Goal: Information Seeking & Learning: Learn about a topic

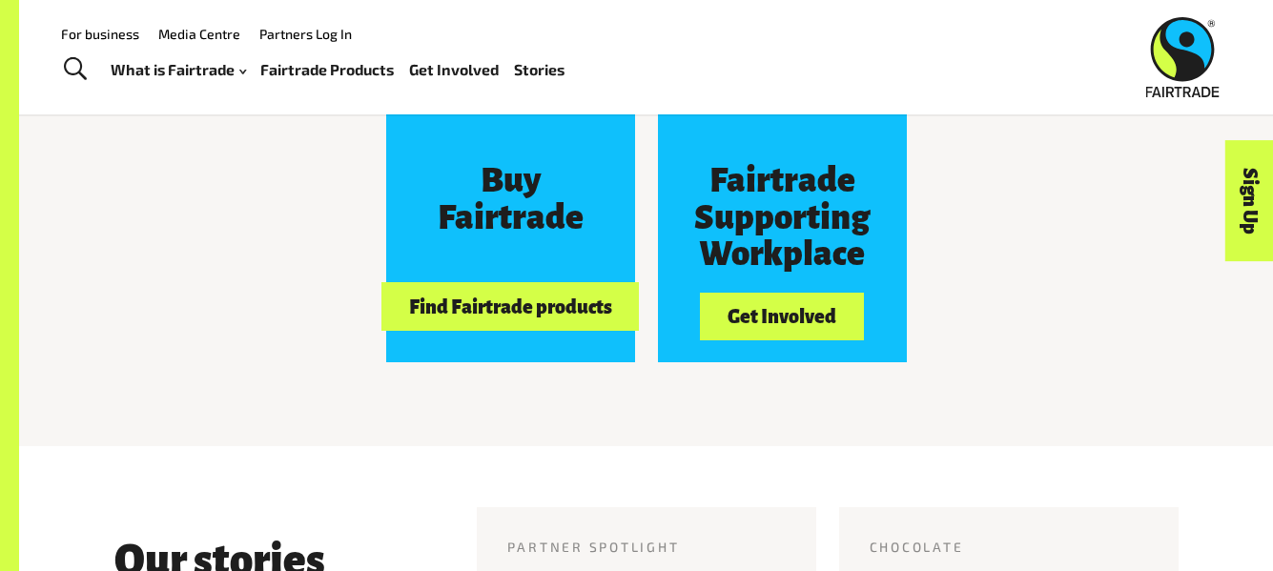
scroll to position [1683, 0]
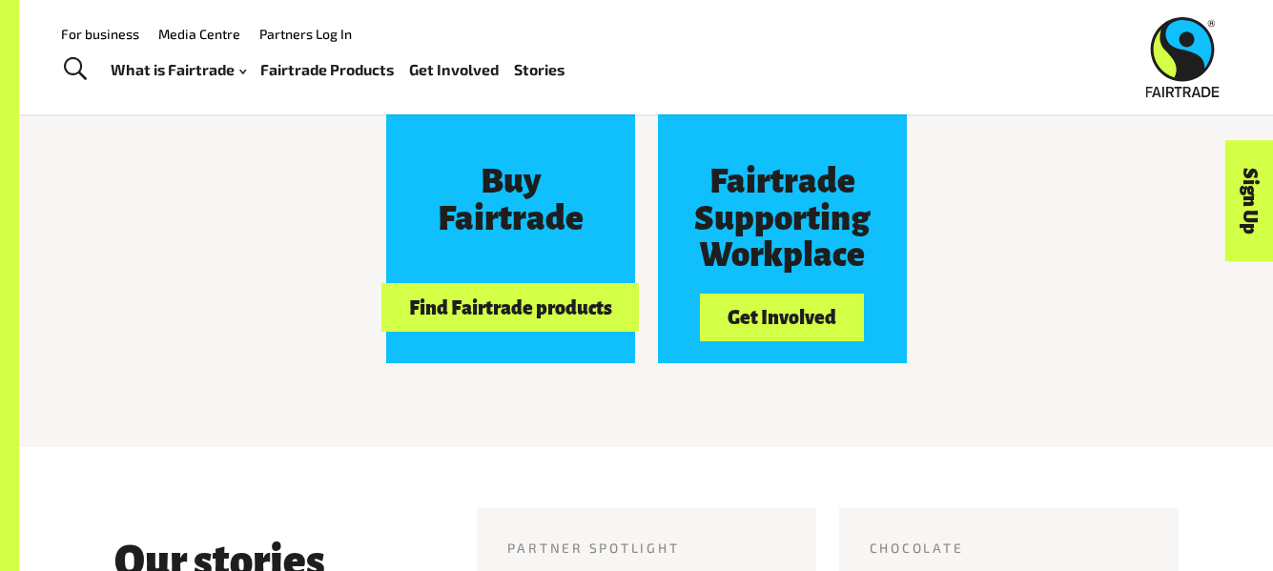
drag, startPoint x: 1028, startPoint y: 257, endPoint x: 330, endPoint y: 72, distance: 722.2
click at [330, 72] on link "Fairtrade Products" at bounding box center [327, 70] width 134 height 28
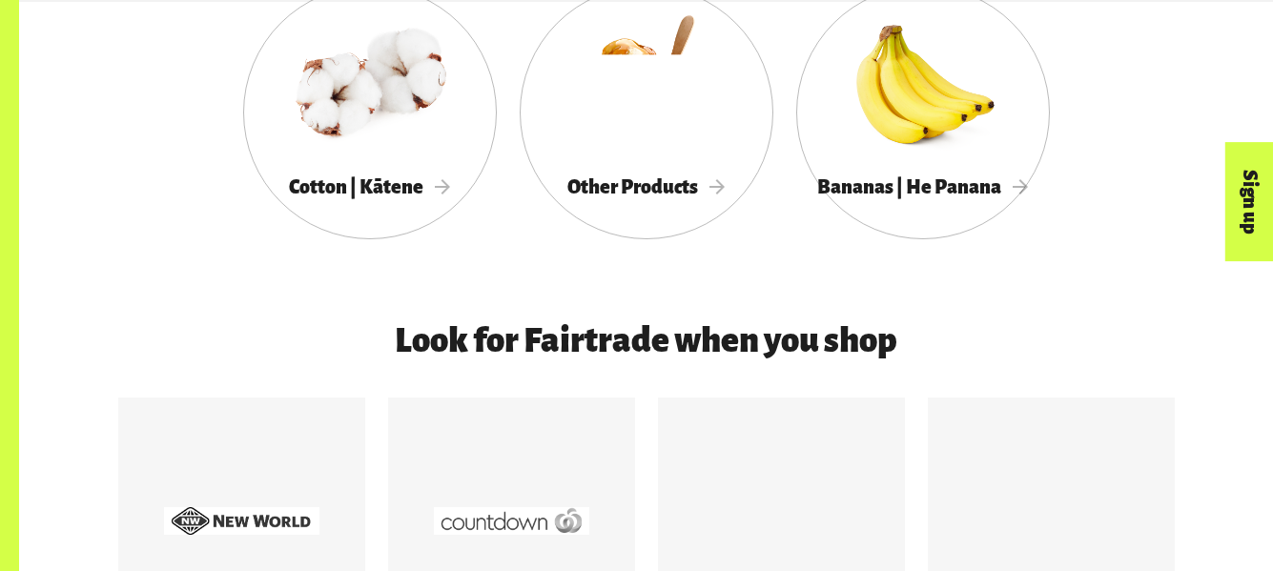
scroll to position [1391, 0]
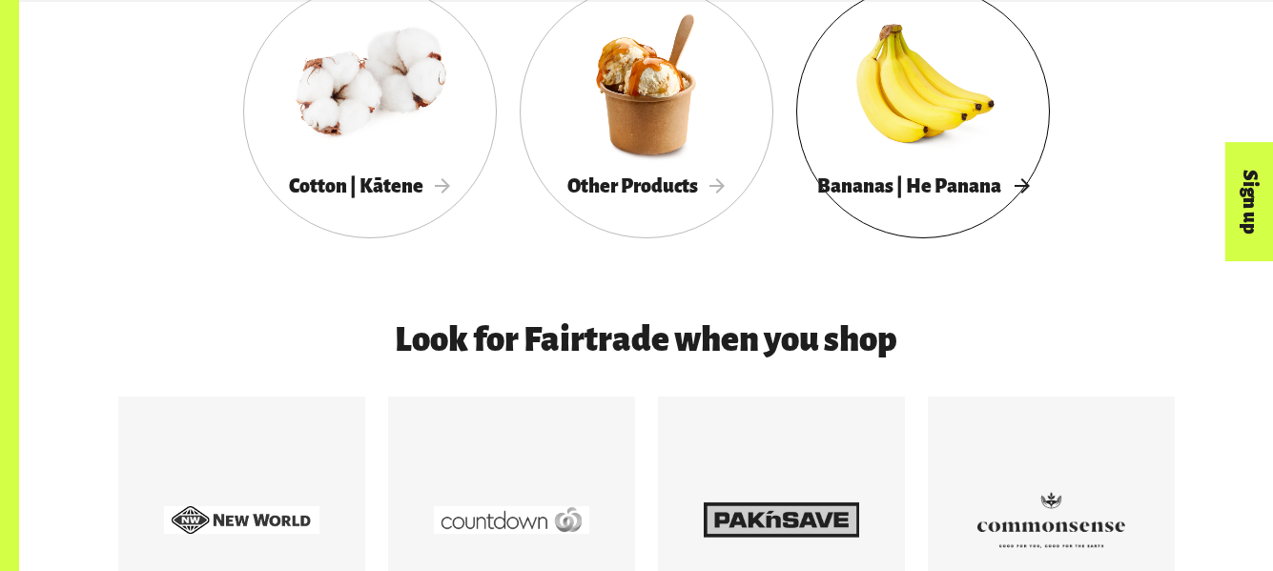
click at [959, 102] on div at bounding box center [923, 84] width 254 height 165
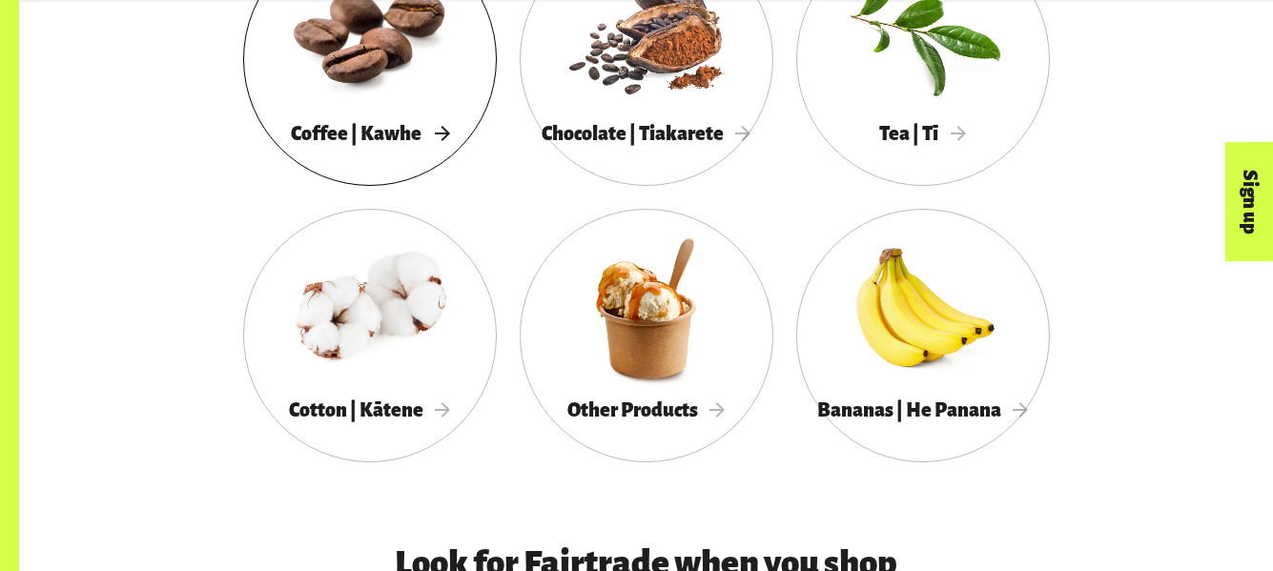
scroll to position [1241, 0]
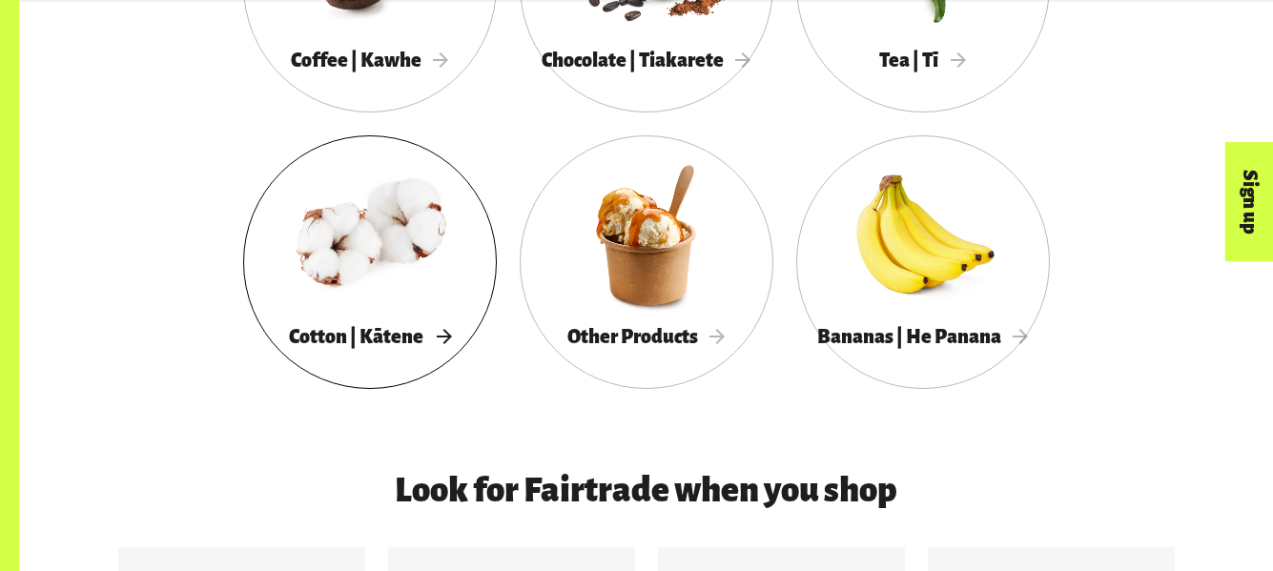
click at [395, 237] on div at bounding box center [370, 235] width 254 height 165
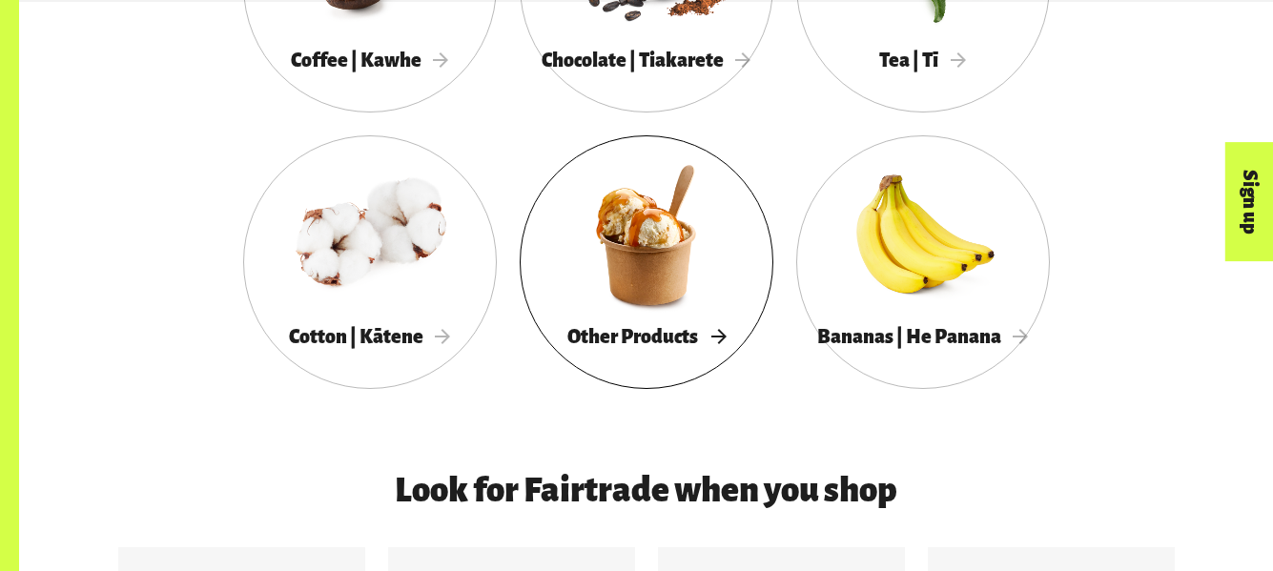
click at [680, 347] on span "Other Products" at bounding box center [646, 336] width 158 height 21
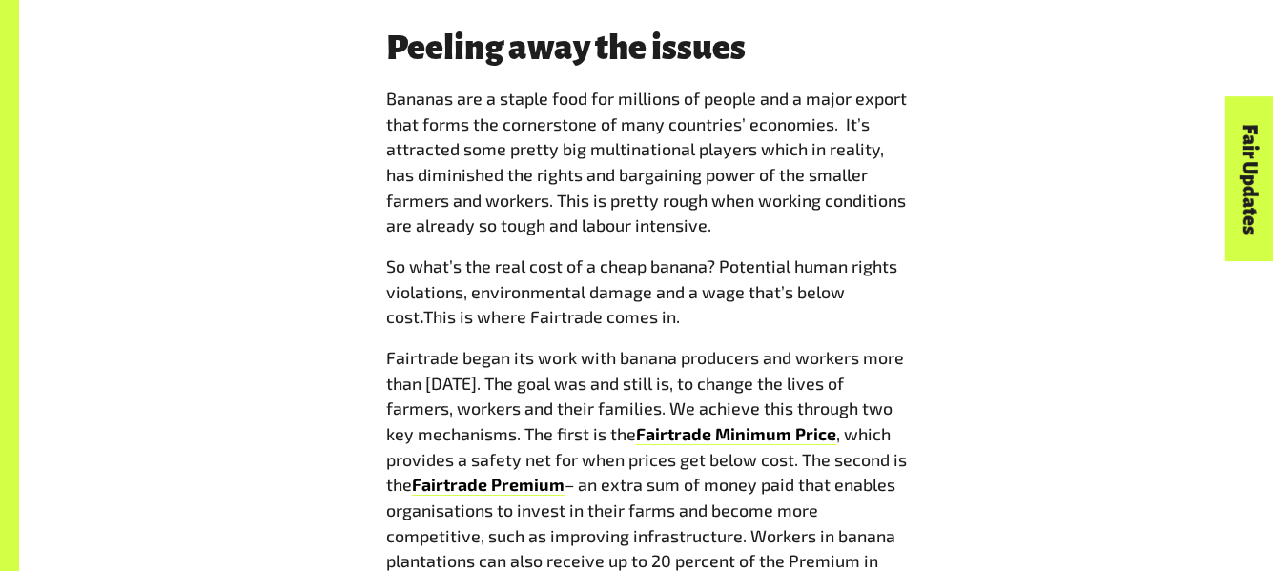
scroll to position [1600, 0]
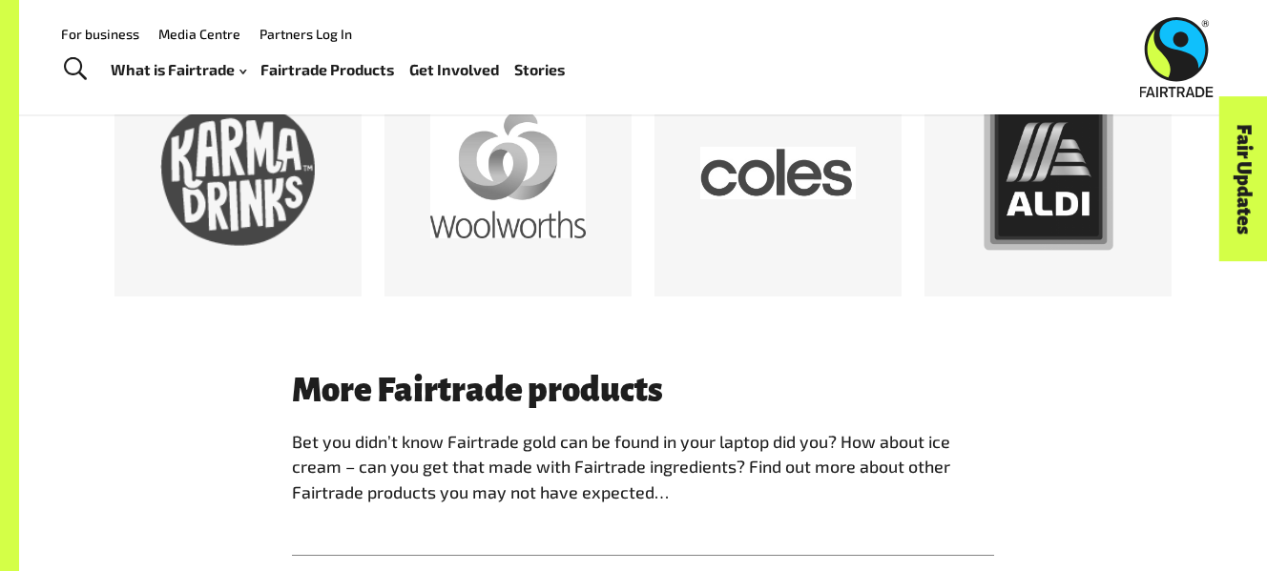
scroll to position [1095, 0]
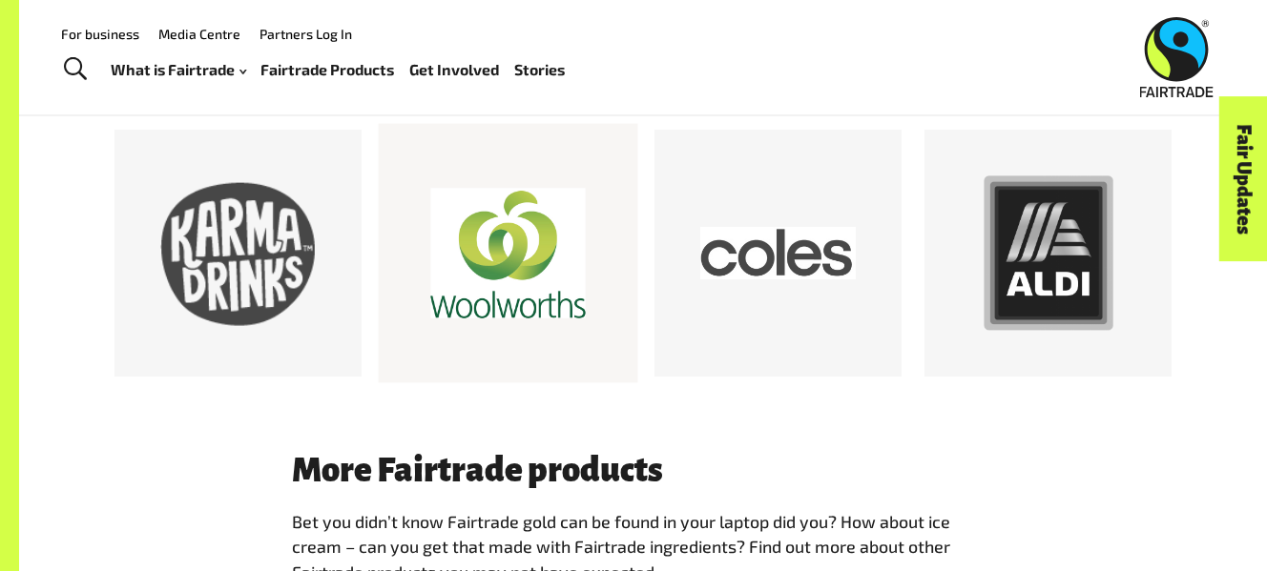
click at [529, 296] on div at bounding box center [507, 253] width 155 height 155
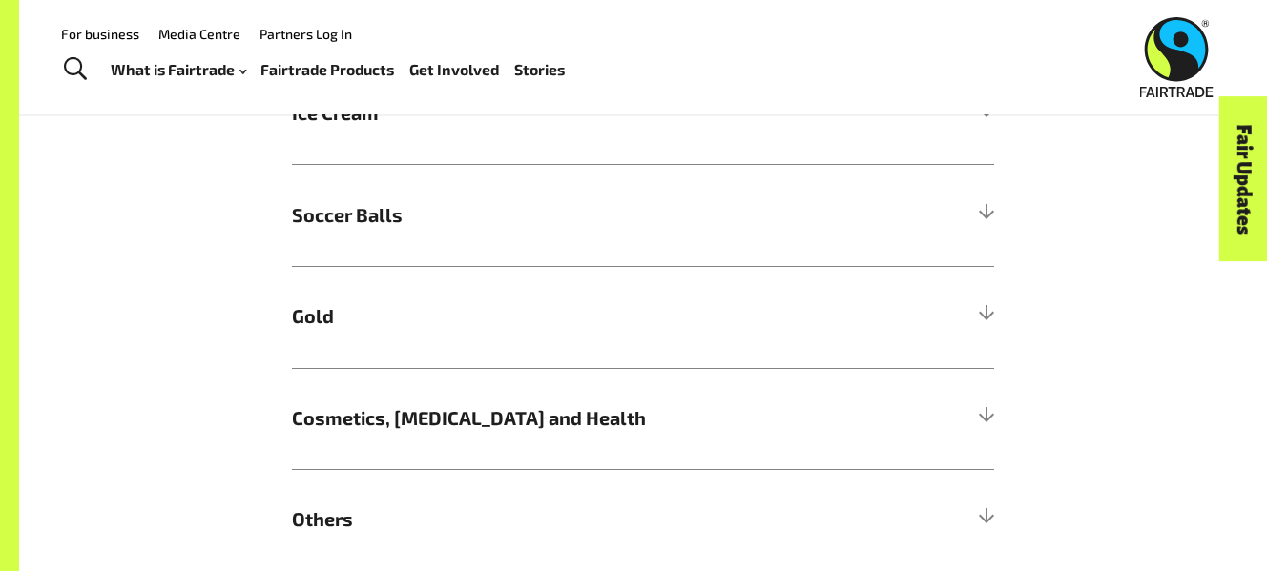
scroll to position [1634, 0]
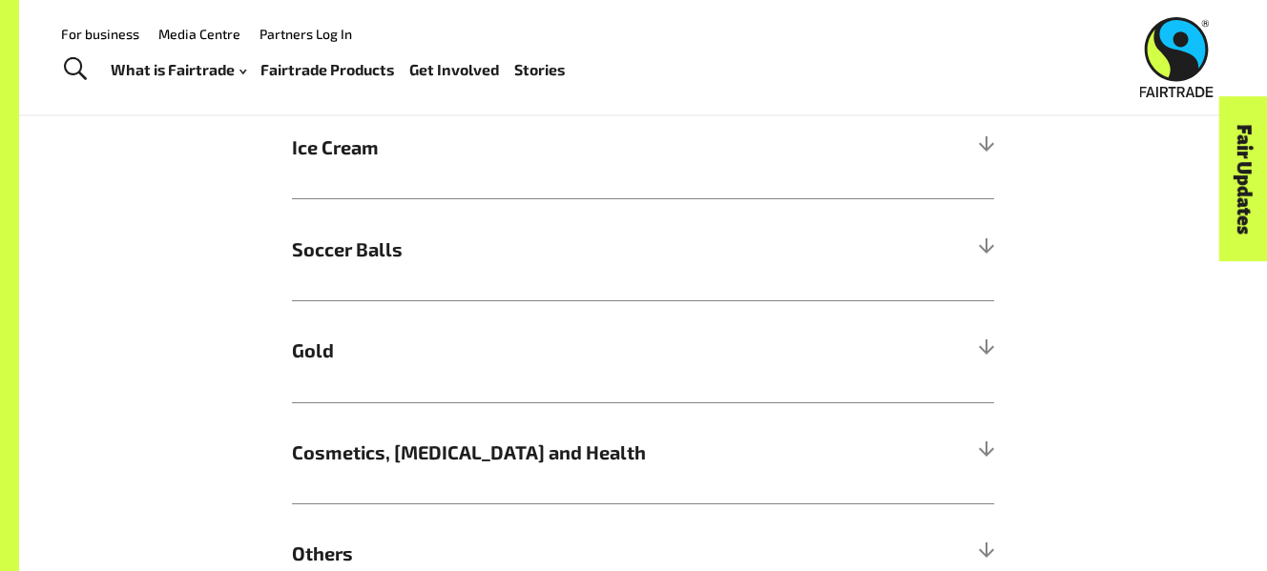
click at [994, 254] on div "More Fairtrade products Bet you didn’t know Fairtrade gold can be found in your…" at bounding box center [642, 259] width 725 height 691
click at [978, 258] on div at bounding box center [985, 249] width 17 height 17
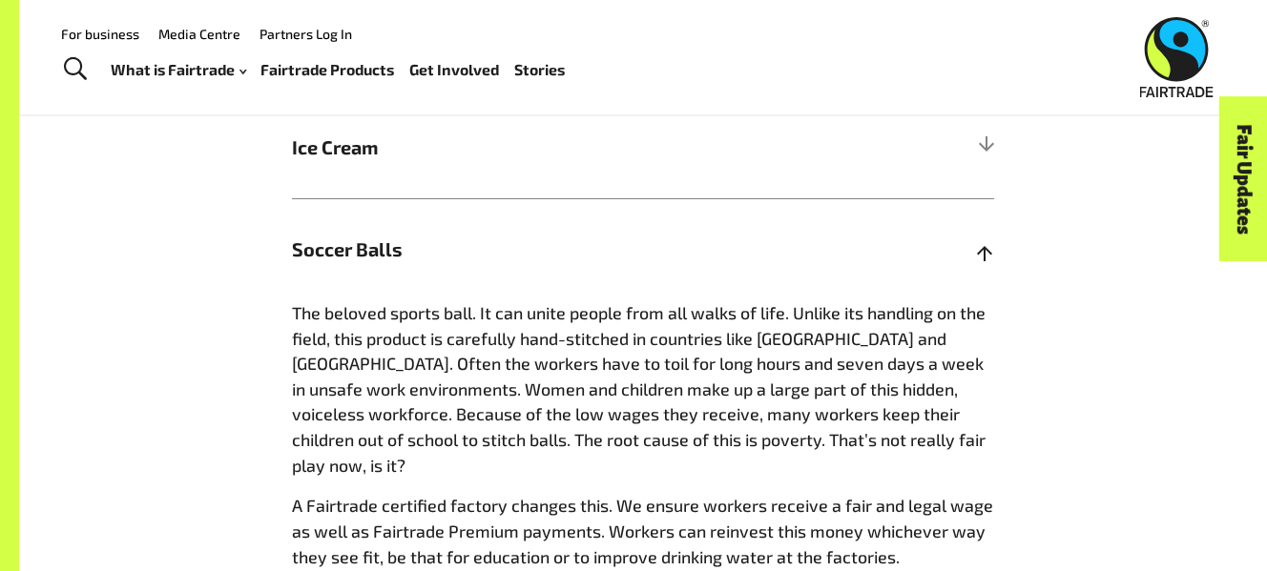
click at [991, 258] on div at bounding box center [985, 249] width 17 height 17
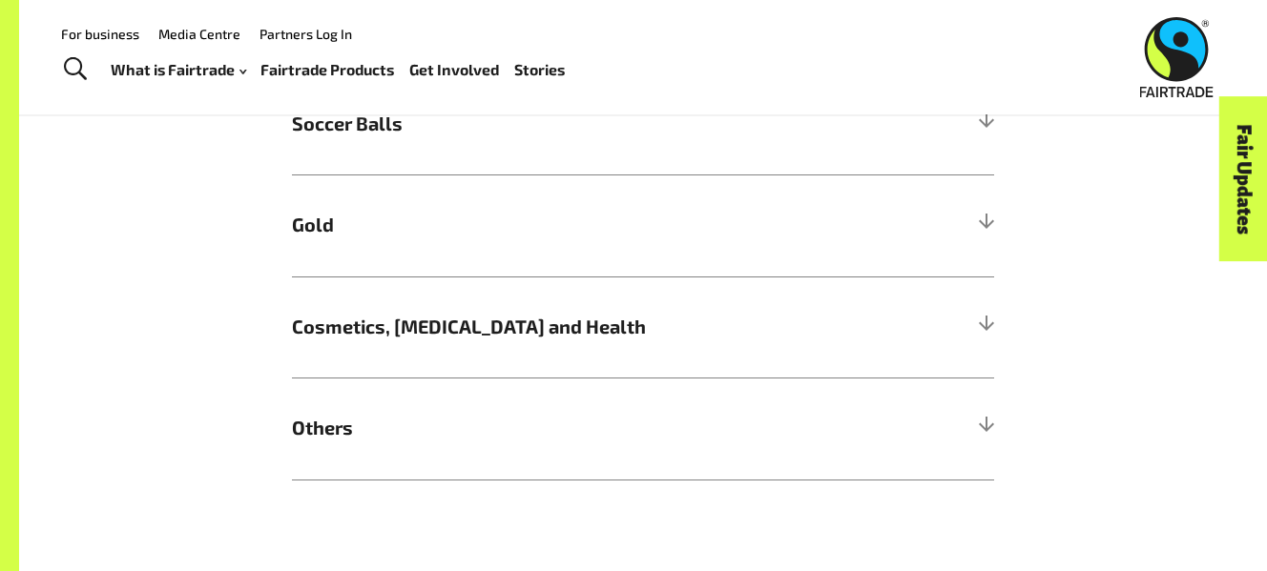
scroll to position [1716, 0]
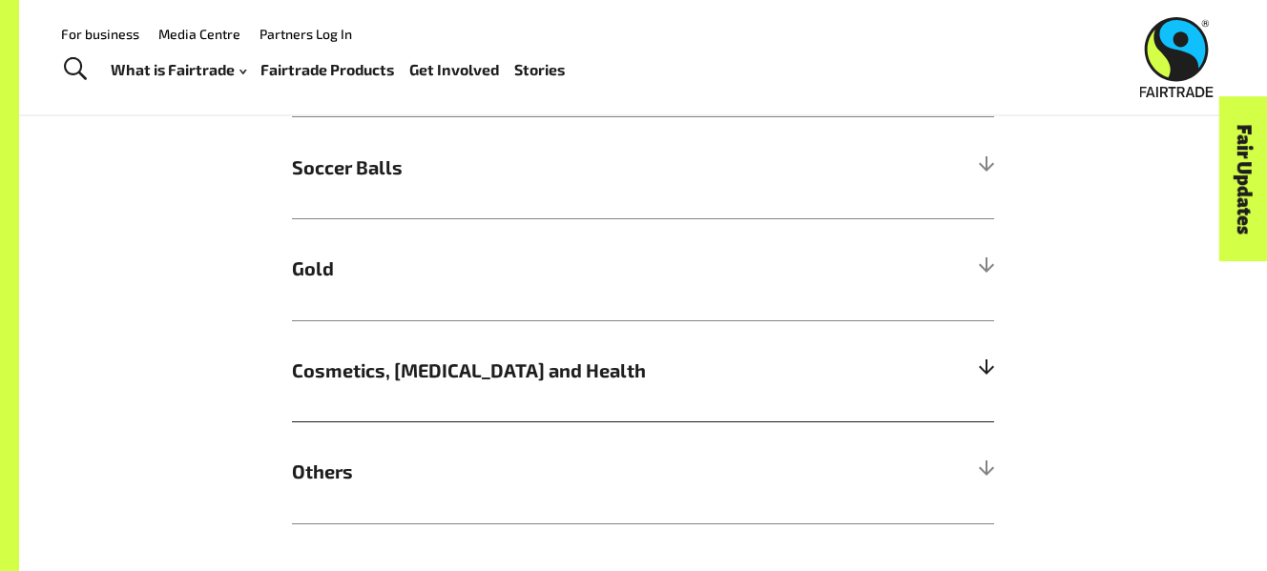
click at [987, 373] on div at bounding box center [985, 370] width 17 height 17
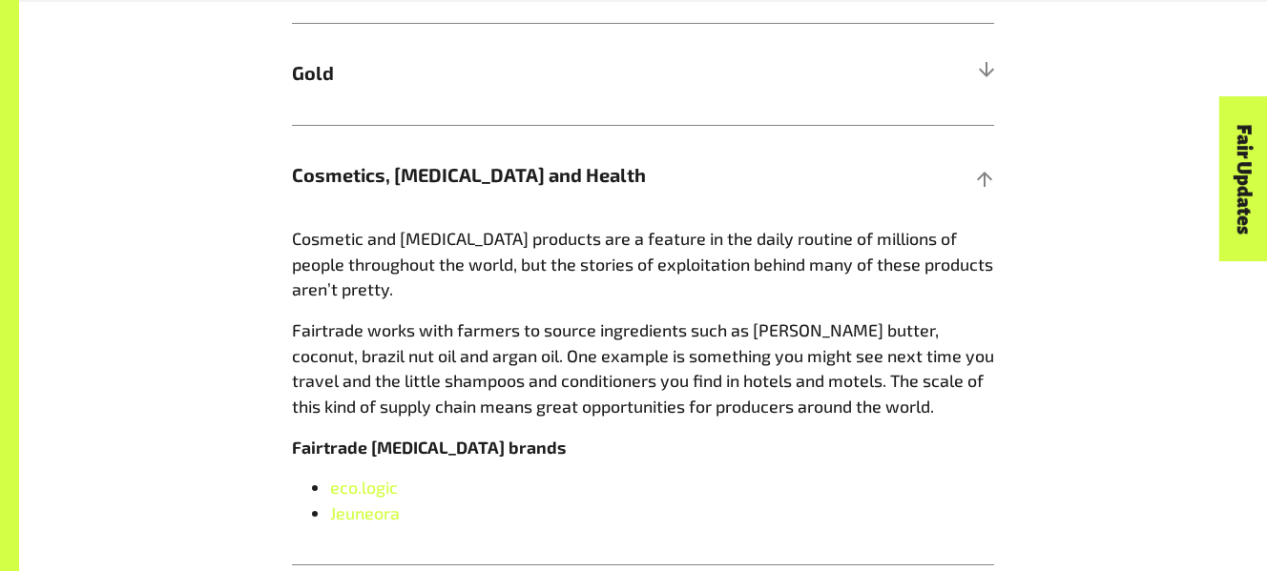
scroll to position [1854, 0]
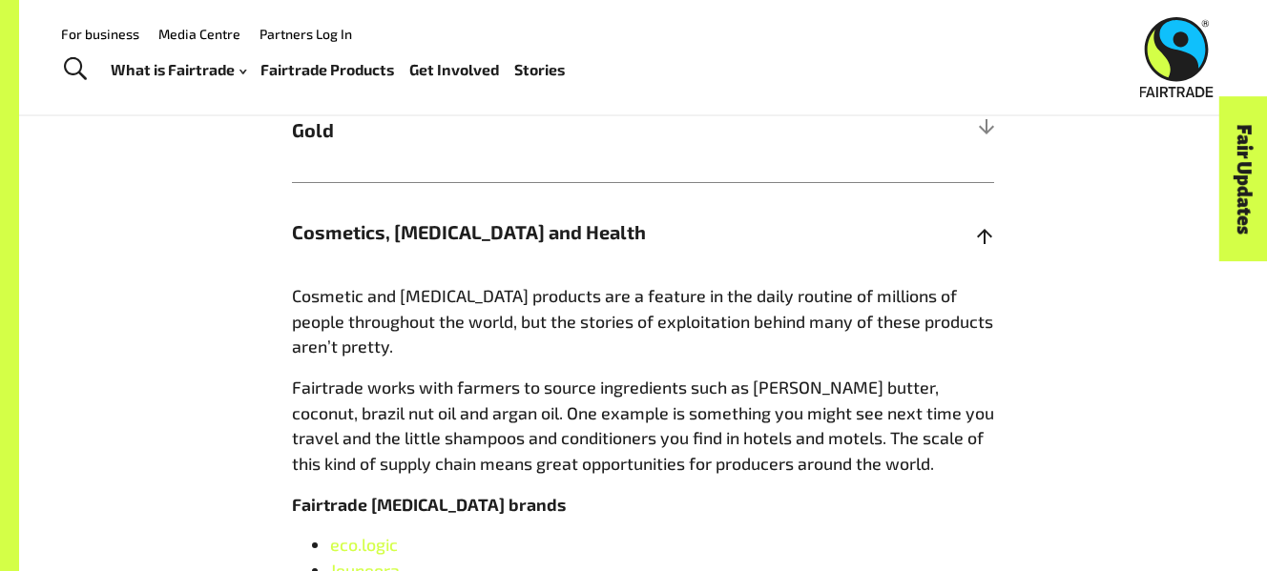
click at [972, 239] on h5 "Cosmetics, [MEDICAL_DATA] and Health" at bounding box center [643, 233] width 702 height 102
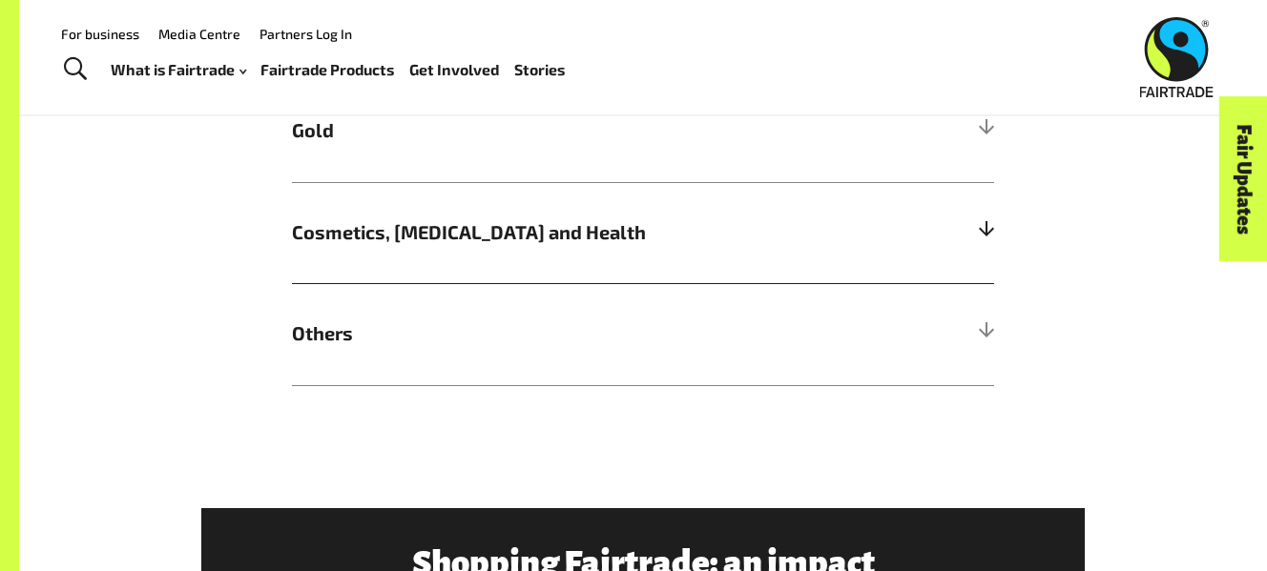
click at [735, 247] on span "Cosmetics, [MEDICAL_DATA] and Health" at bounding box center [555, 232] width 526 height 29
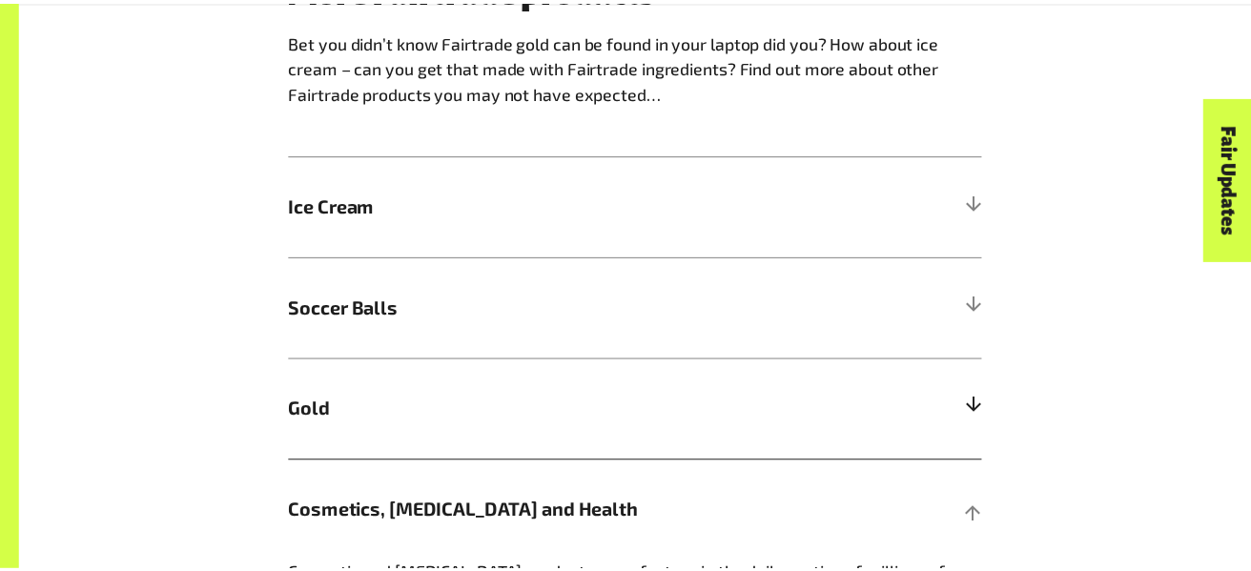
scroll to position [1687, 0]
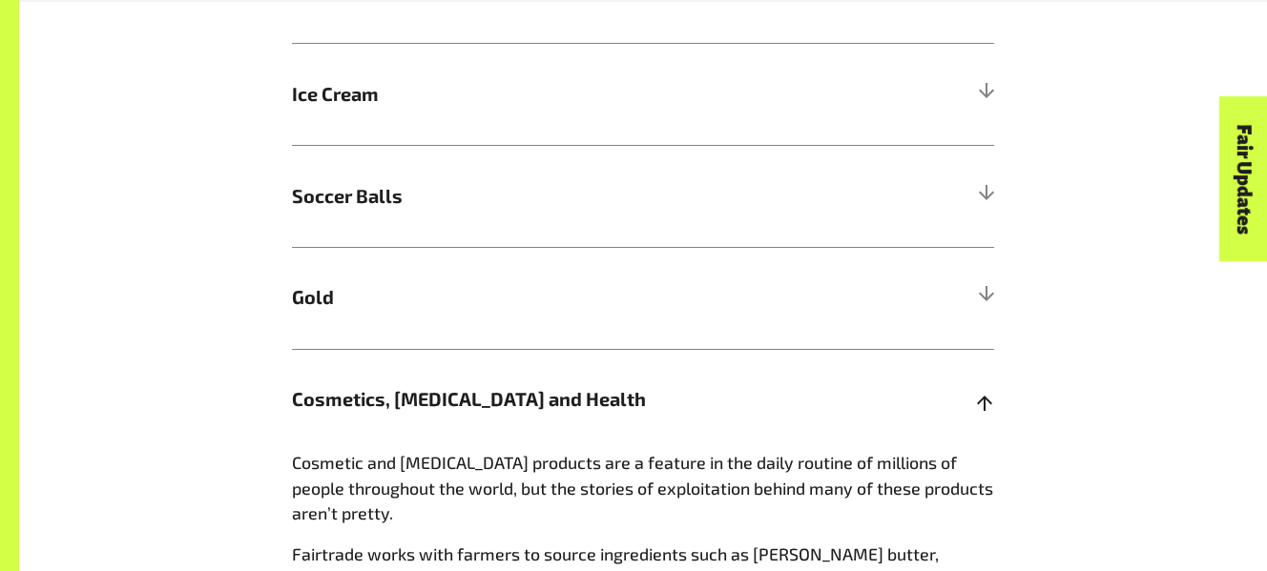
click at [990, 407] on div at bounding box center [985, 399] width 17 height 17
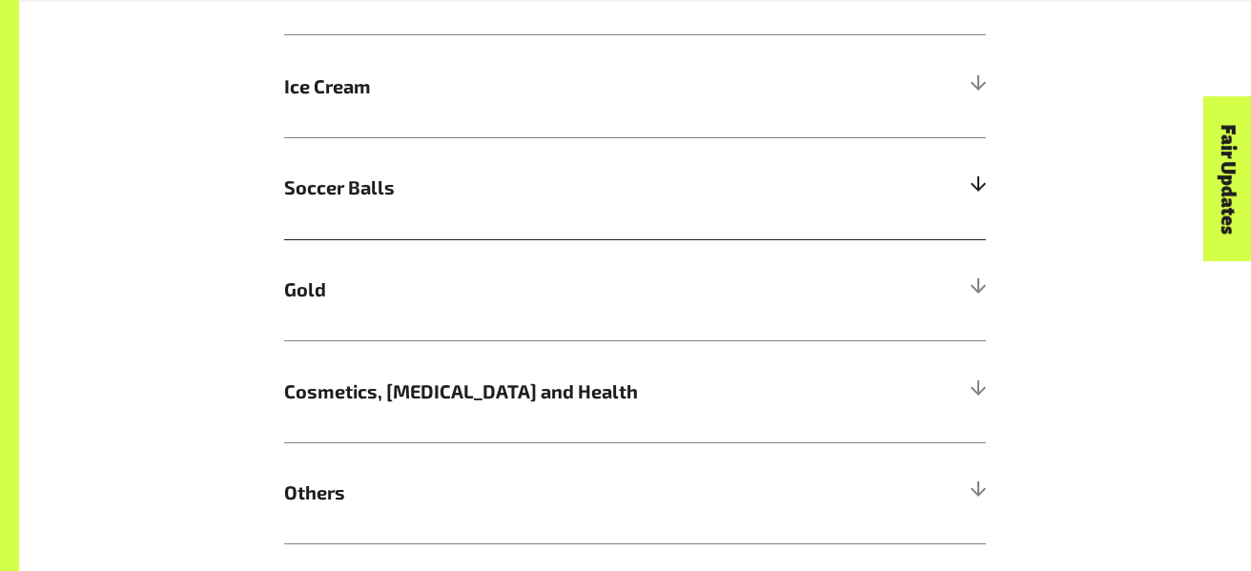
click at [971, 196] on div at bounding box center [977, 187] width 17 height 17
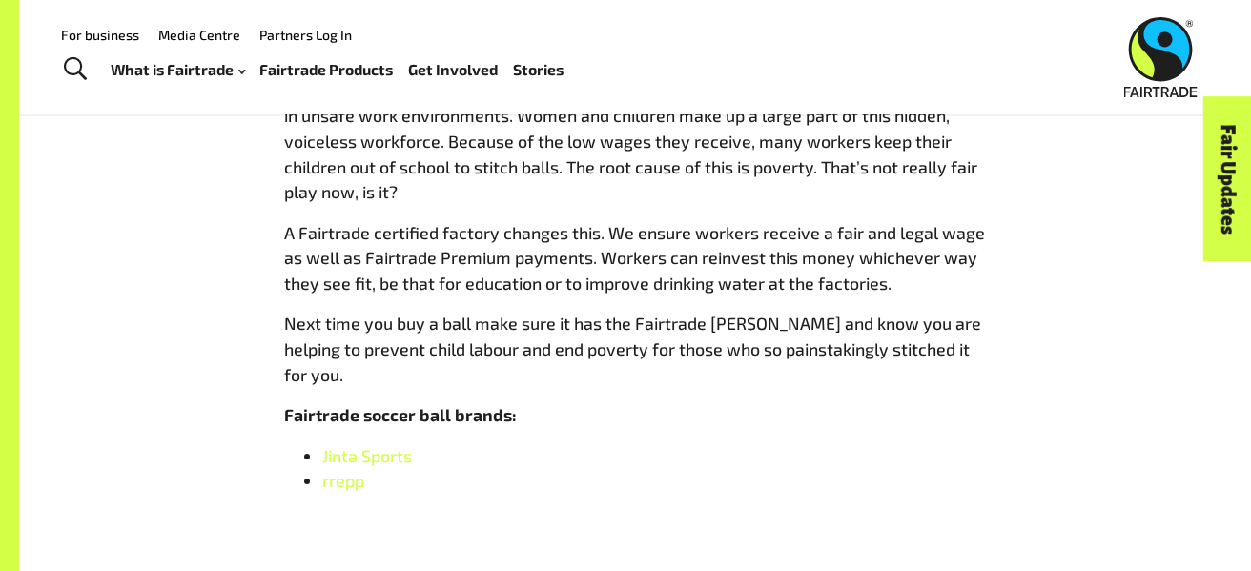
scroll to position [1828, 0]
